Goal: Task Accomplishment & Management: Manage account settings

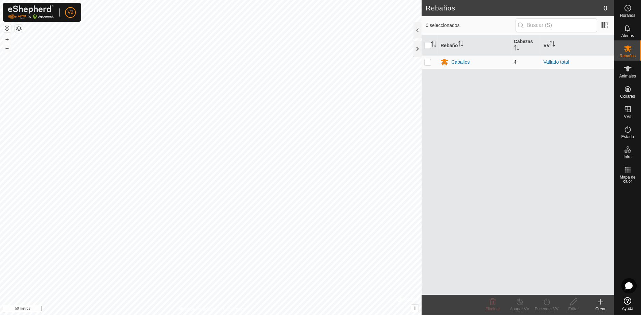
click at [430, 61] on p-checkbox at bounding box center [427, 61] width 7 height 5
checkbox input "true"
click at [465, 59] on div "Caballos" at bounding box center [460, 62] width 18 height 7
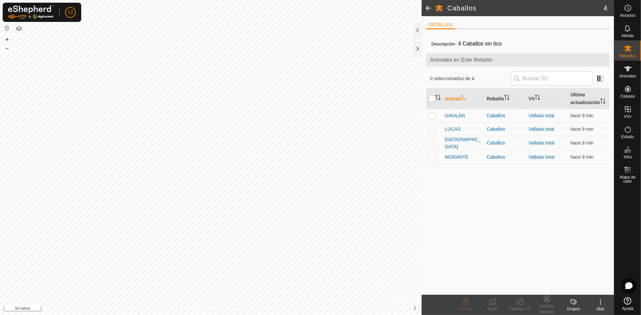
click at [434, 99] on input "checkbox" at bounding box center [432, 98] width 7 height 7
checkbox input "true"
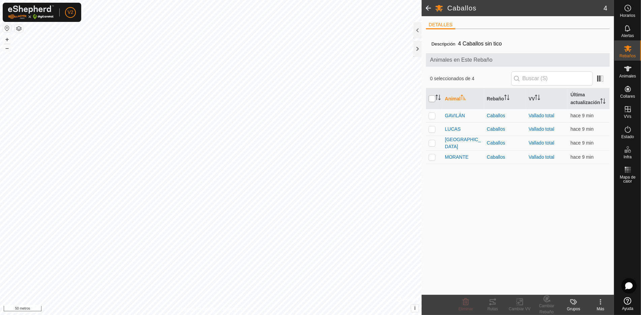
checkbox input "true"
click at [492, 307] on font "Rutas" at bounding box center [492, 309] width 10 height 5
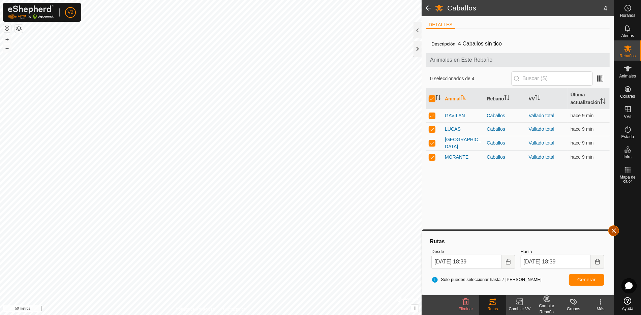
click at [613, 229] on button "button" at bounding box center [613, 230] width 11 height 11
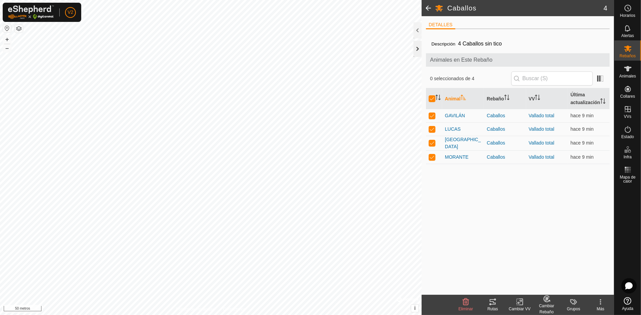
click at [417, 47] on div at bounding box center [417, 49] width 8 height 16
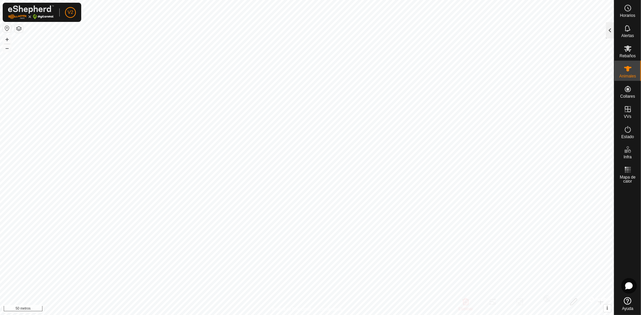
click at [611, 29] on div at bounding box center [610, 30] width 8 height 16
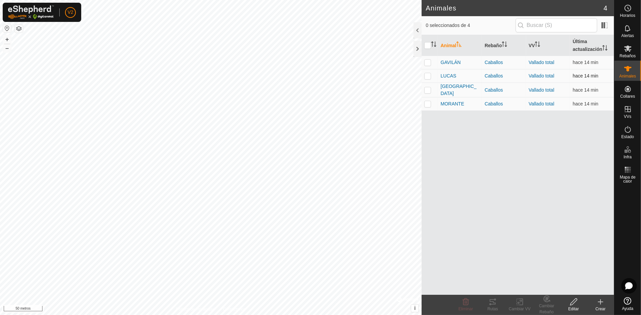
click at [430, 74] on p-checkbox at bounding box center [427, 75] width 7 height 5
checkbox input "true"
click at [493, 303] on icon at bounding box center [493, 301] width 6 height 5
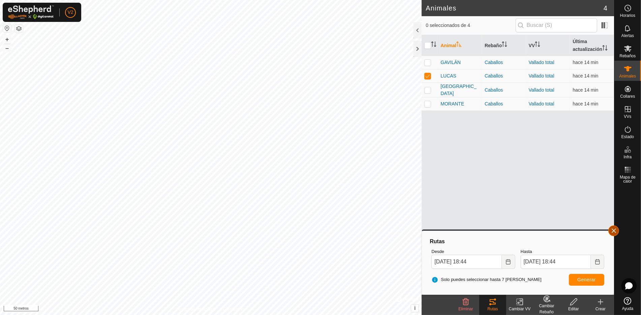
click at [617, 233] on button "button" at bounding box center [613, 230] width 11 height 11
